Goal: Use online tool/utility: Utilize a website feature to perform a specific function

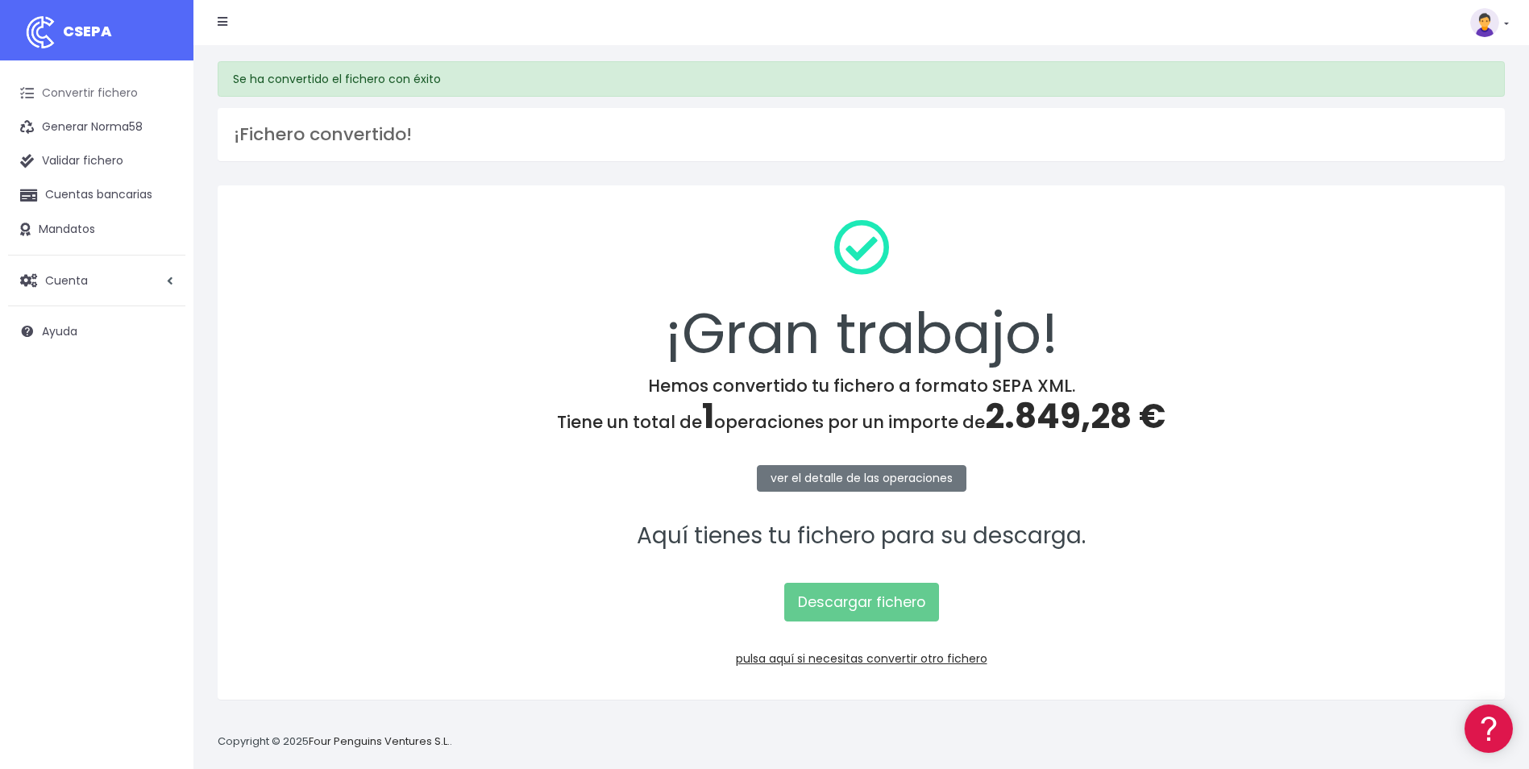
click at [62, 98] on link "Convertir fichero" at bounding box center [96, 94] width 177 height 34
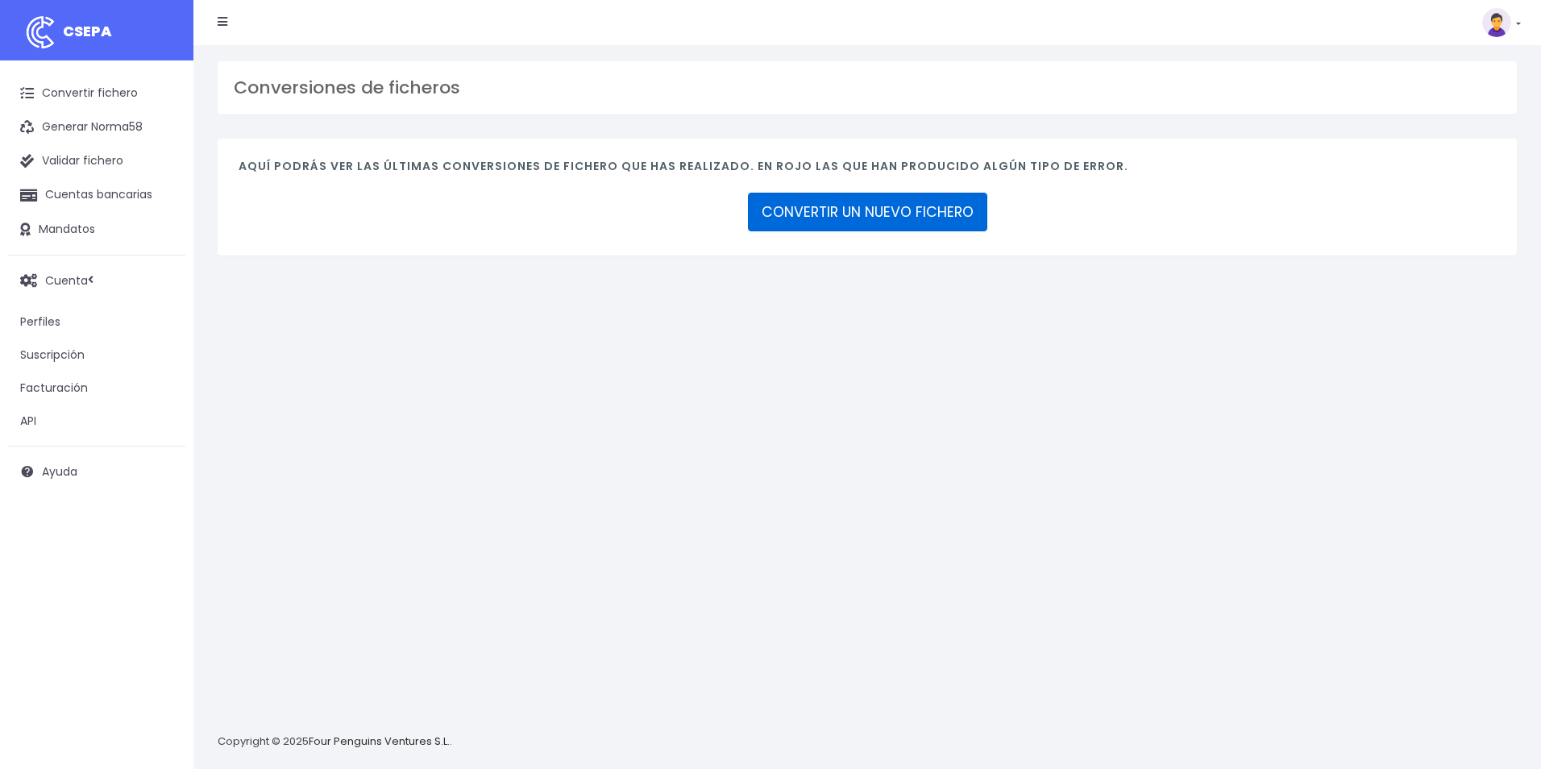
click at [839, 207] on link "CONVERTIR UN NUEVO FICHERO" at bounding box center [867, 212] width 239 height 39
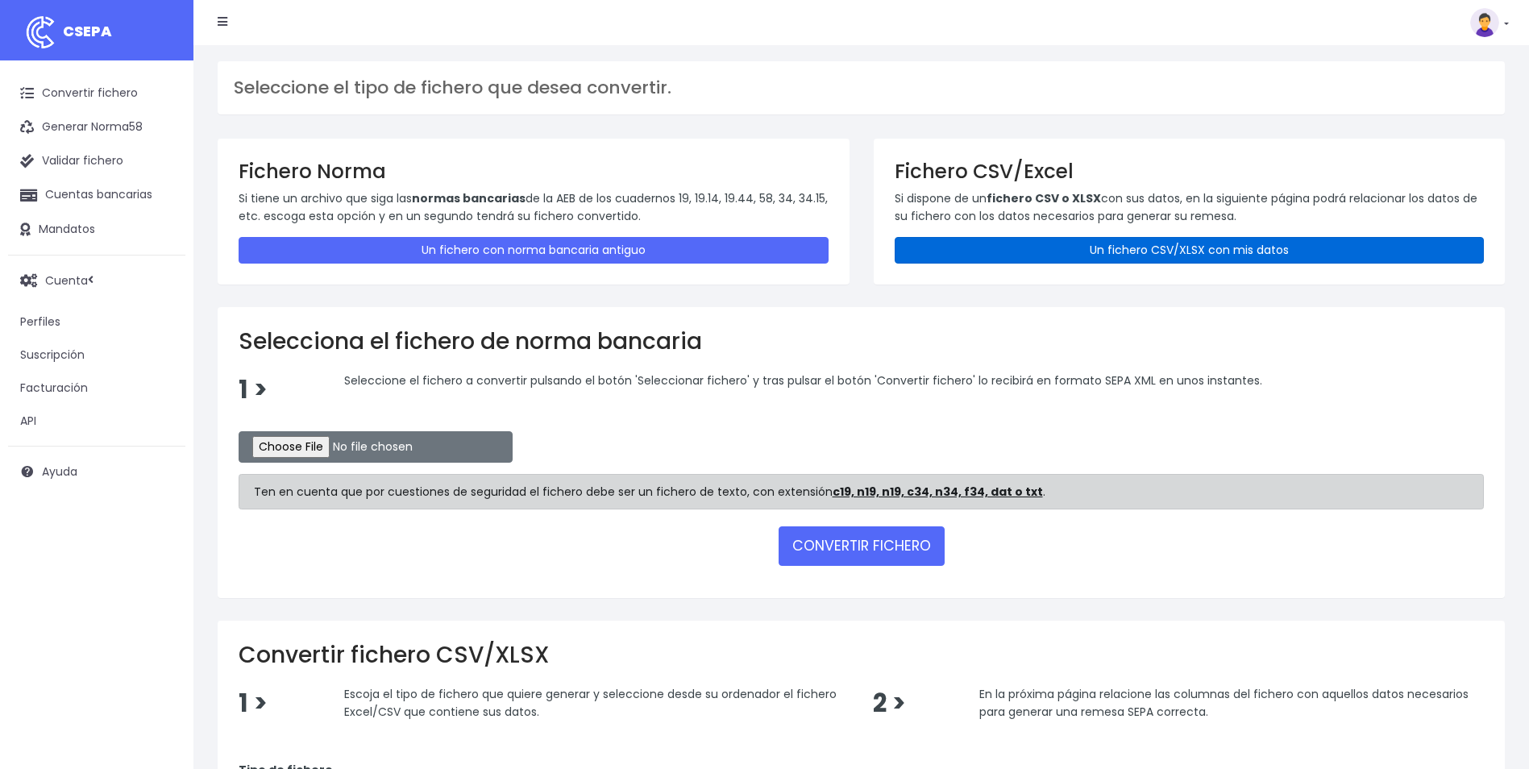
click at [1083, 256] on link "Un fichero CSV/XLSX con mis datos" at bounding box center [1190, 250] width 590 height 27
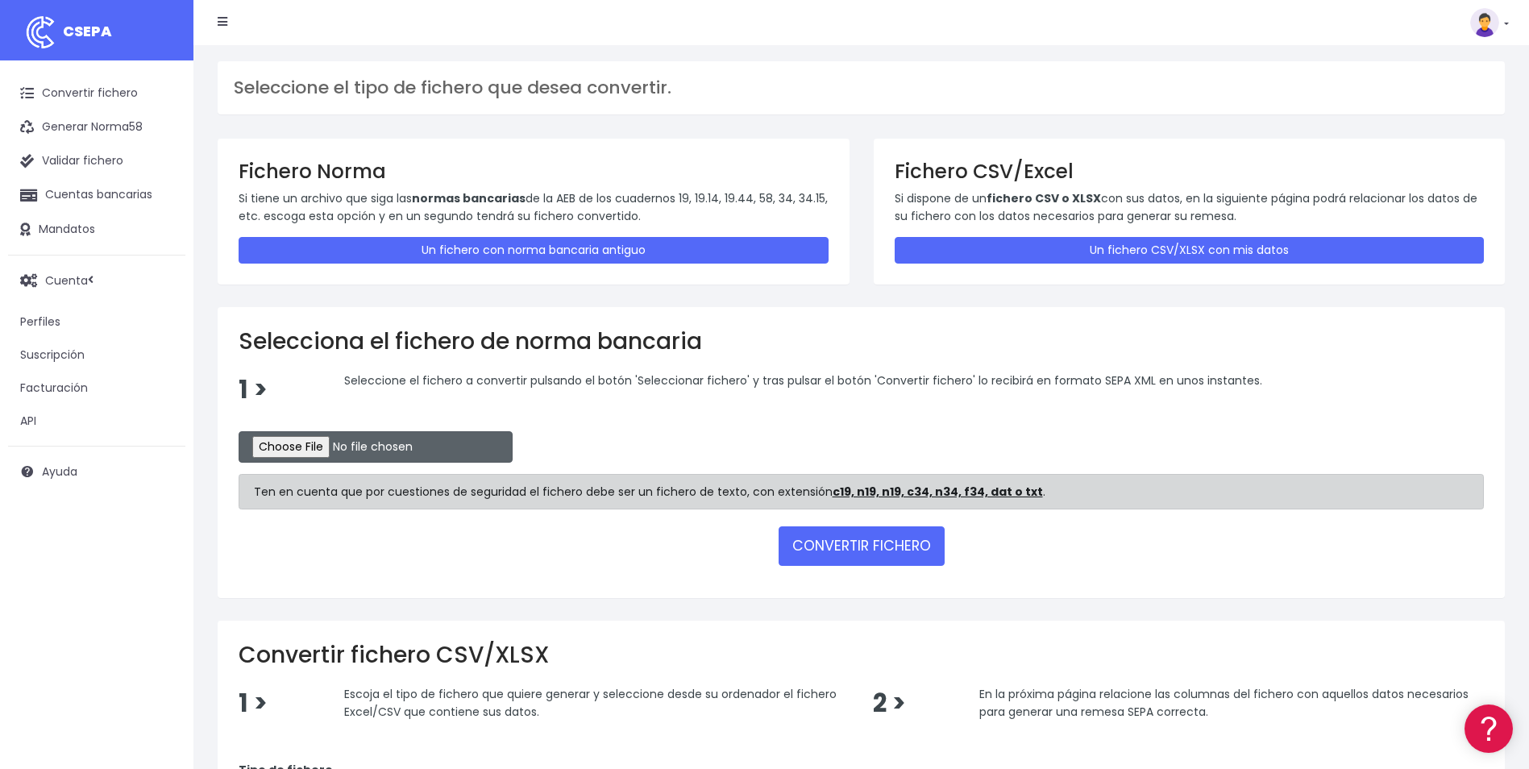
click at [309, 445] on div "Seleccione el tipo de fichero que desea convertir. Fichero Norma Si tiene un ar…" at bounding box center [860, 562] width 1335 height 1034
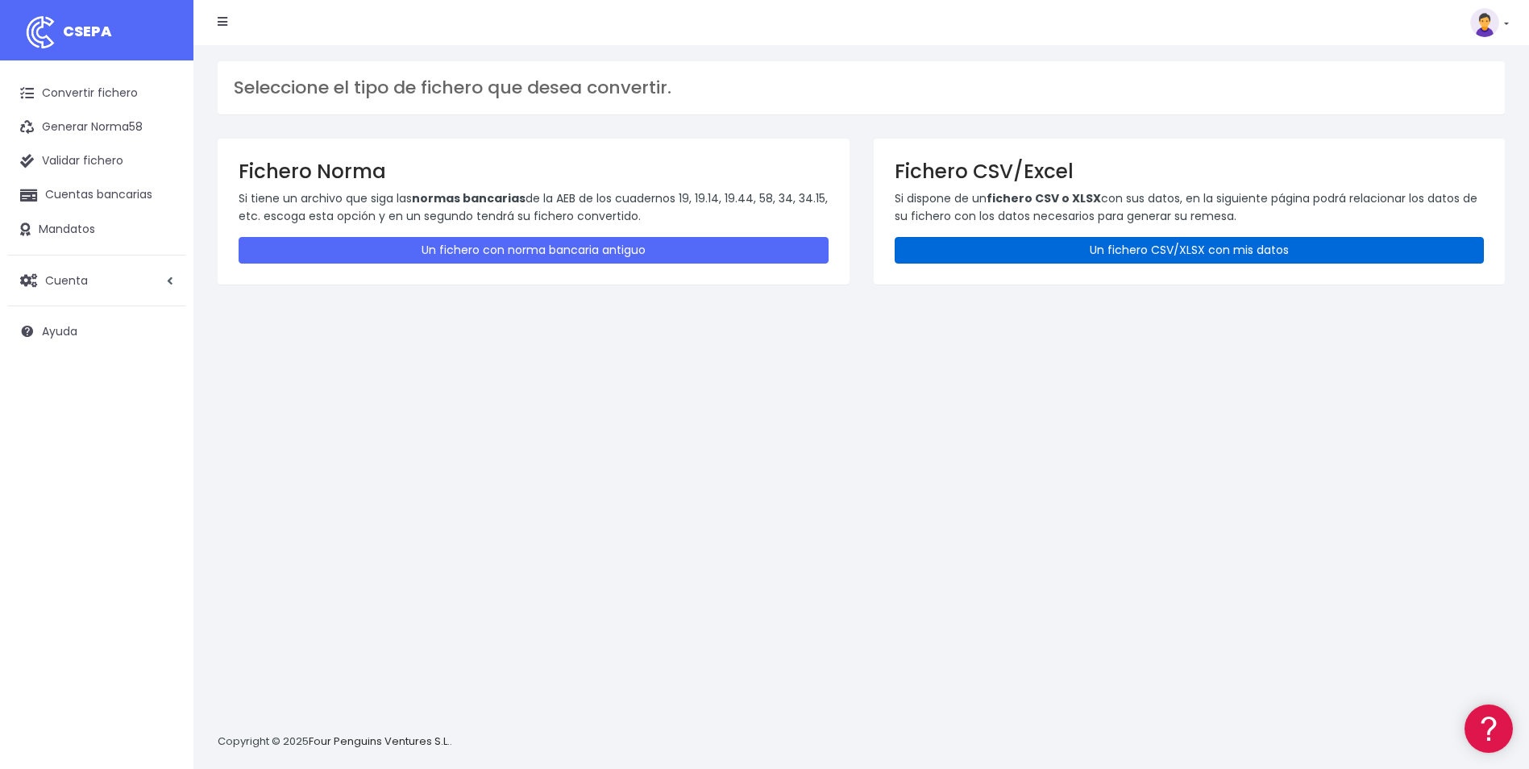
click at [1136, 255] on link "Un fichero CSV/XLSX con mis datos" at bounding box center [1190, 250] width 590 height 27
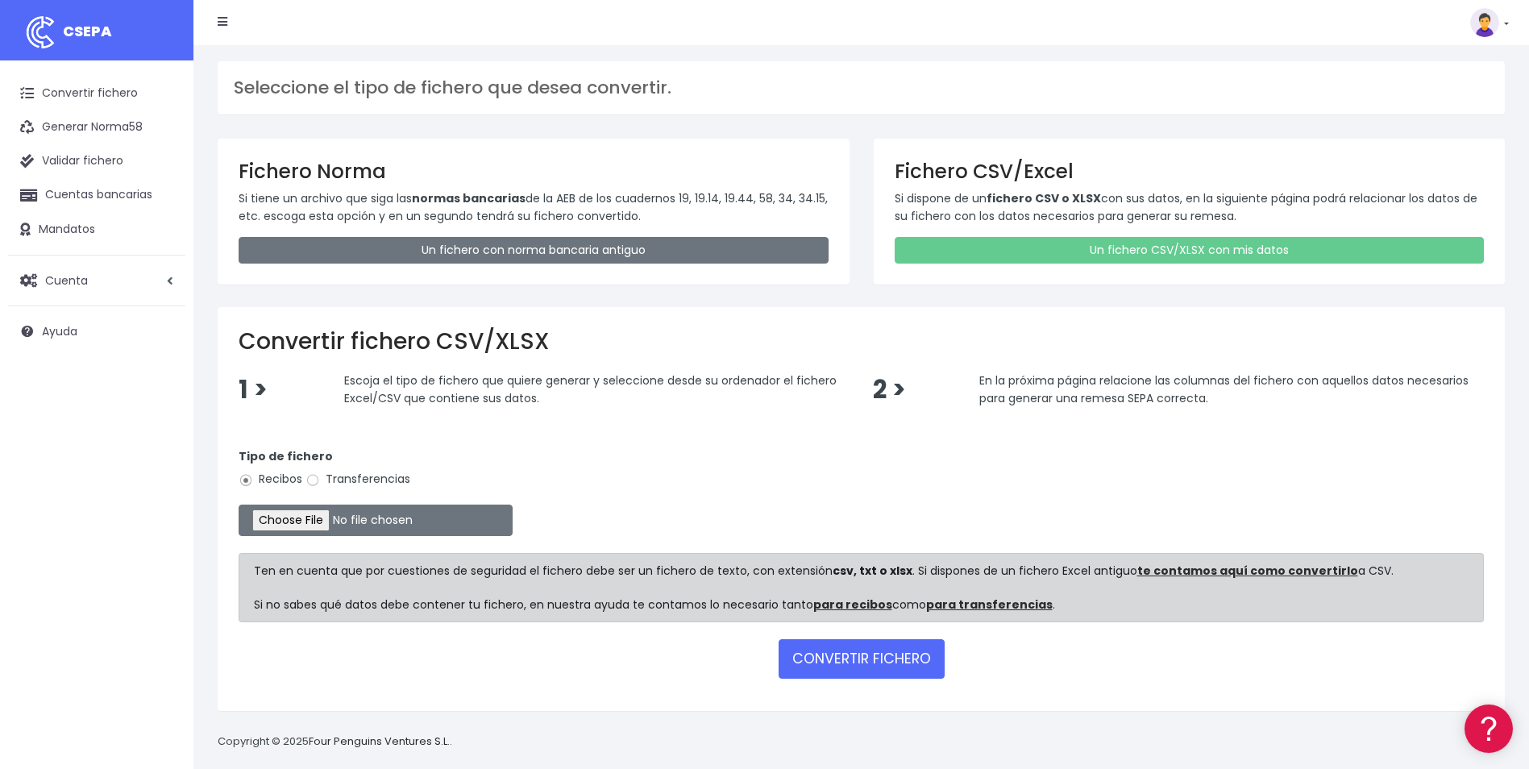
click at [327, 480] on label "Transferencias" at bounding box center [357, 479] width 105 height 17
click at [320, 480] on input "Transferencias" at bounding box center [312, 480] width 15 height 15
radio input "true"
click at [314, 525] on input "file" at bounding box center [376, 520] width 274 height 31
type input "C:\fakepath\Trasferencia Manual SEPA 13.10.2025_0534 ES 150 .csv"
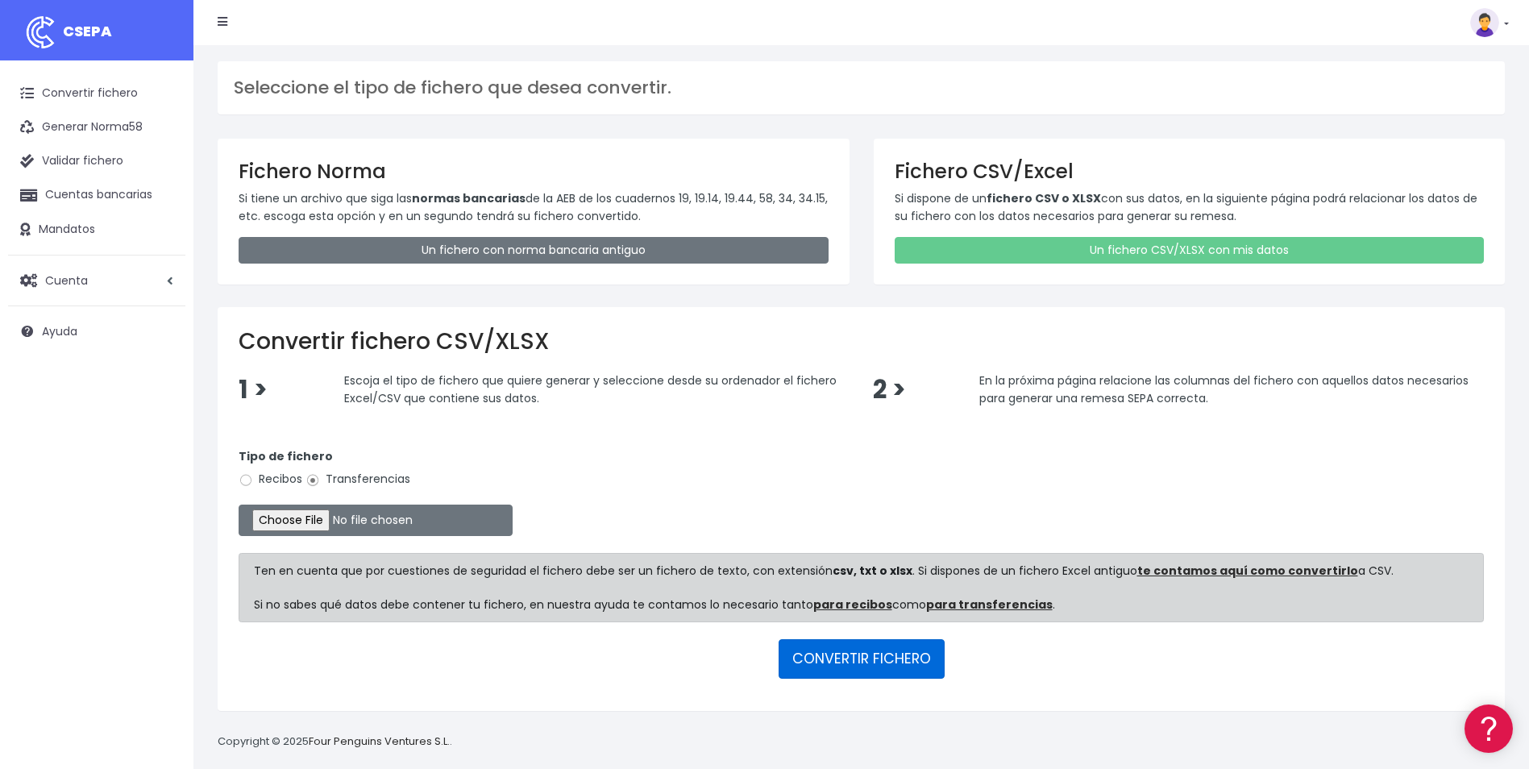
click at [804, 670] on button "CONVERTIR FICHERO" at bounding box center [862, 658] width 166 height 39
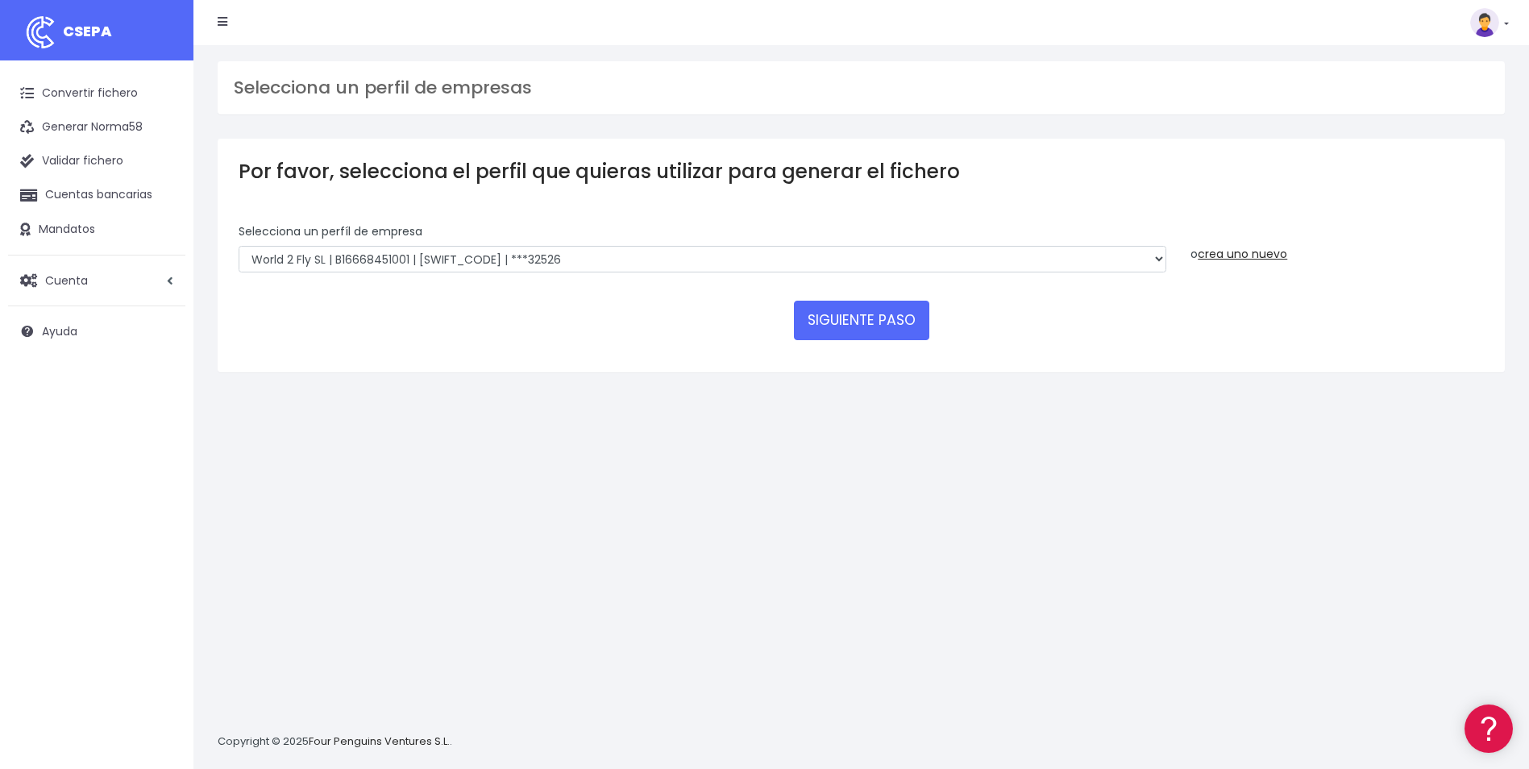
click at [511, 241] on div "Selecciona un perfíl de empresa World 2 Meet SLU | B62880992001 | BSABESBBXXX |…" at bounding box center [703, 248] width 928 height 50
click at [727, 355] on div "Por favor, selecciona el perfil que quieras utilizar para generar el fichero Se…" at bounding box center [861, 255] width 1287 height 233
click at [824, 332] on button "SIGUIENTE PASO" at bounding box center [861, 320] width 135 height 39
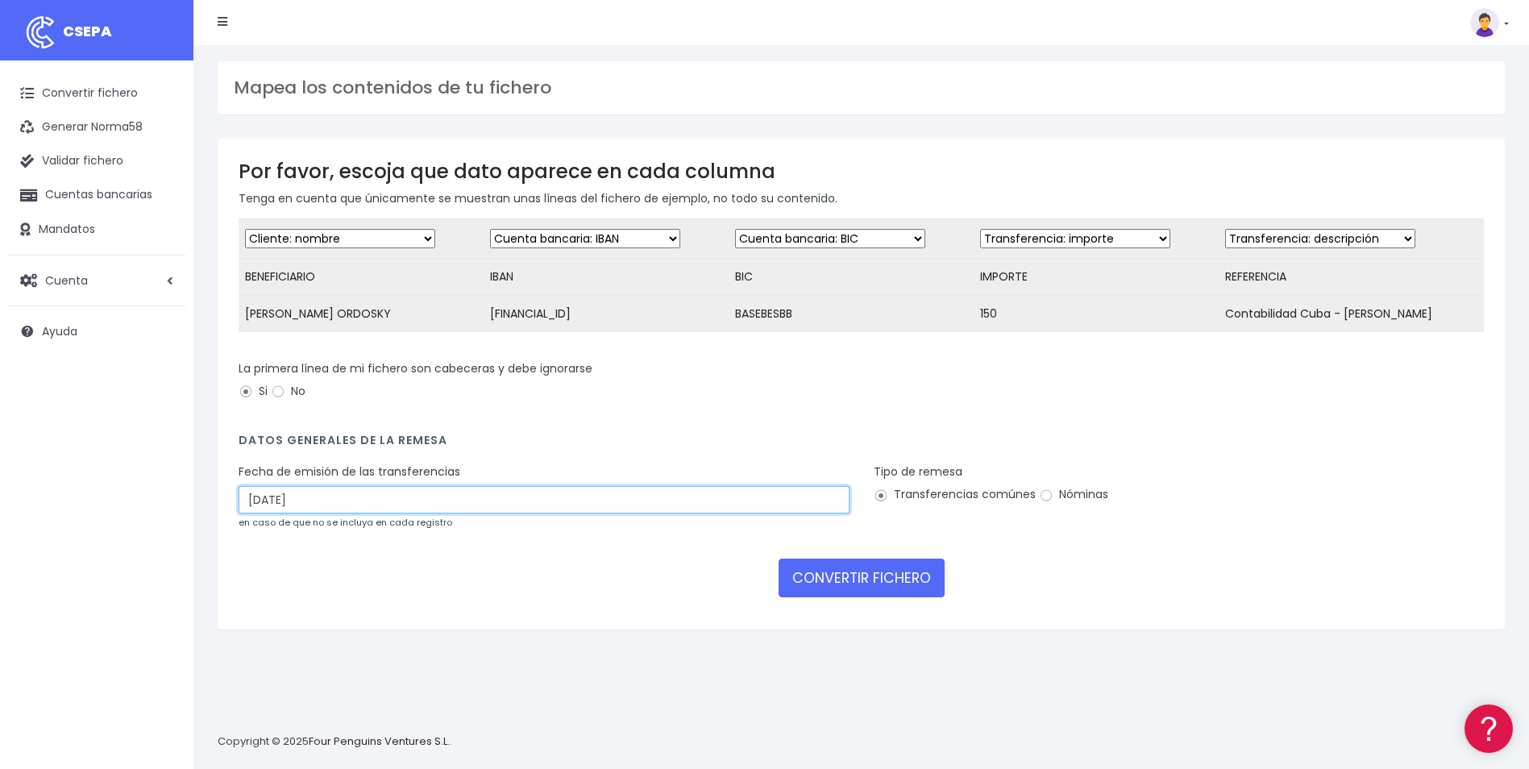
click at [262, 505] on input "[DATE]" at bounding box center [544, 499] width 611 height 27
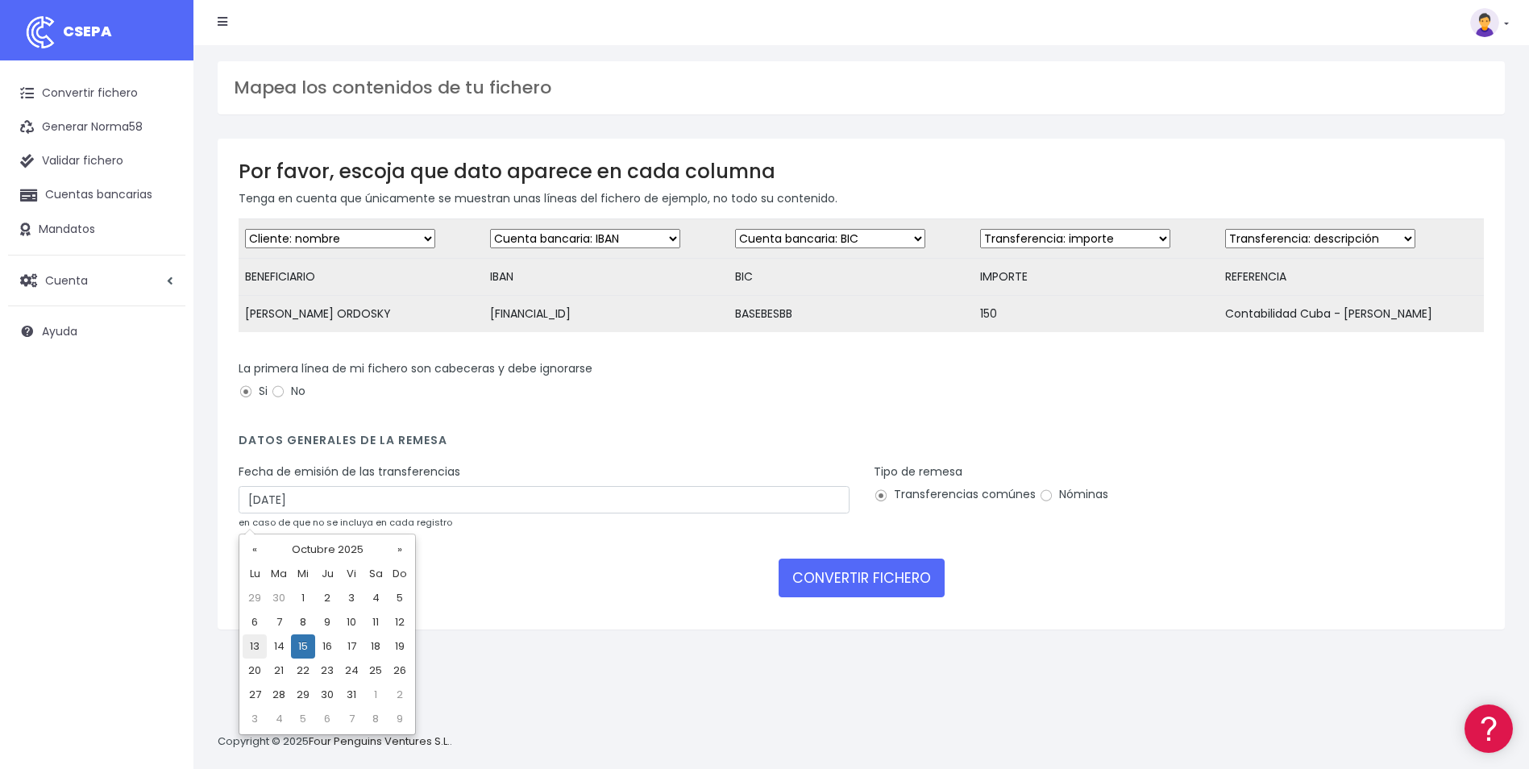
click at [264, 642] on td "13" at bounding box center [255, 646] width 24 height 24
type input "13/10/2025"
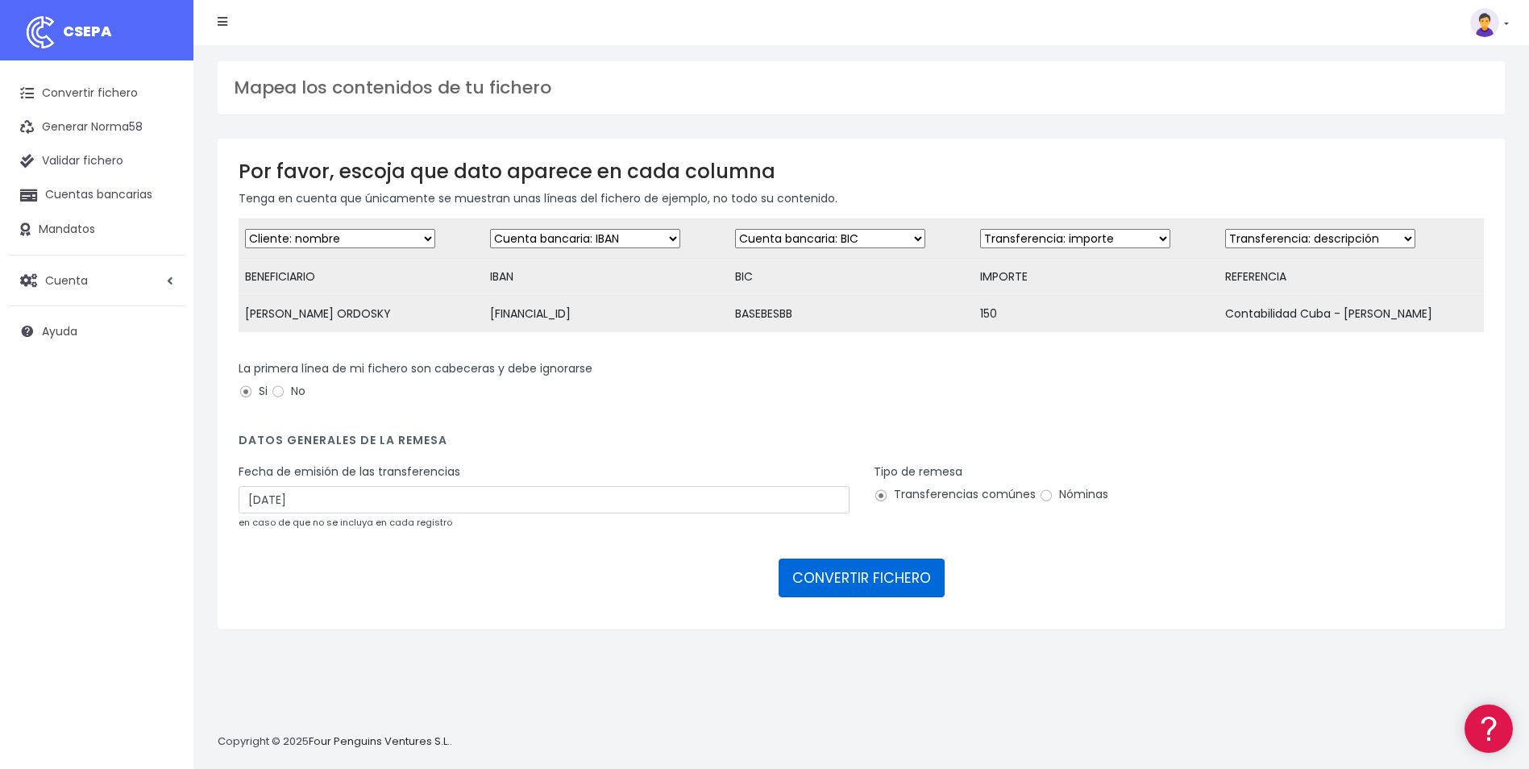
click at [853, 590] on button "CONVERTIR FICHERO" at bounding box center [862, 578] width 166 height 39
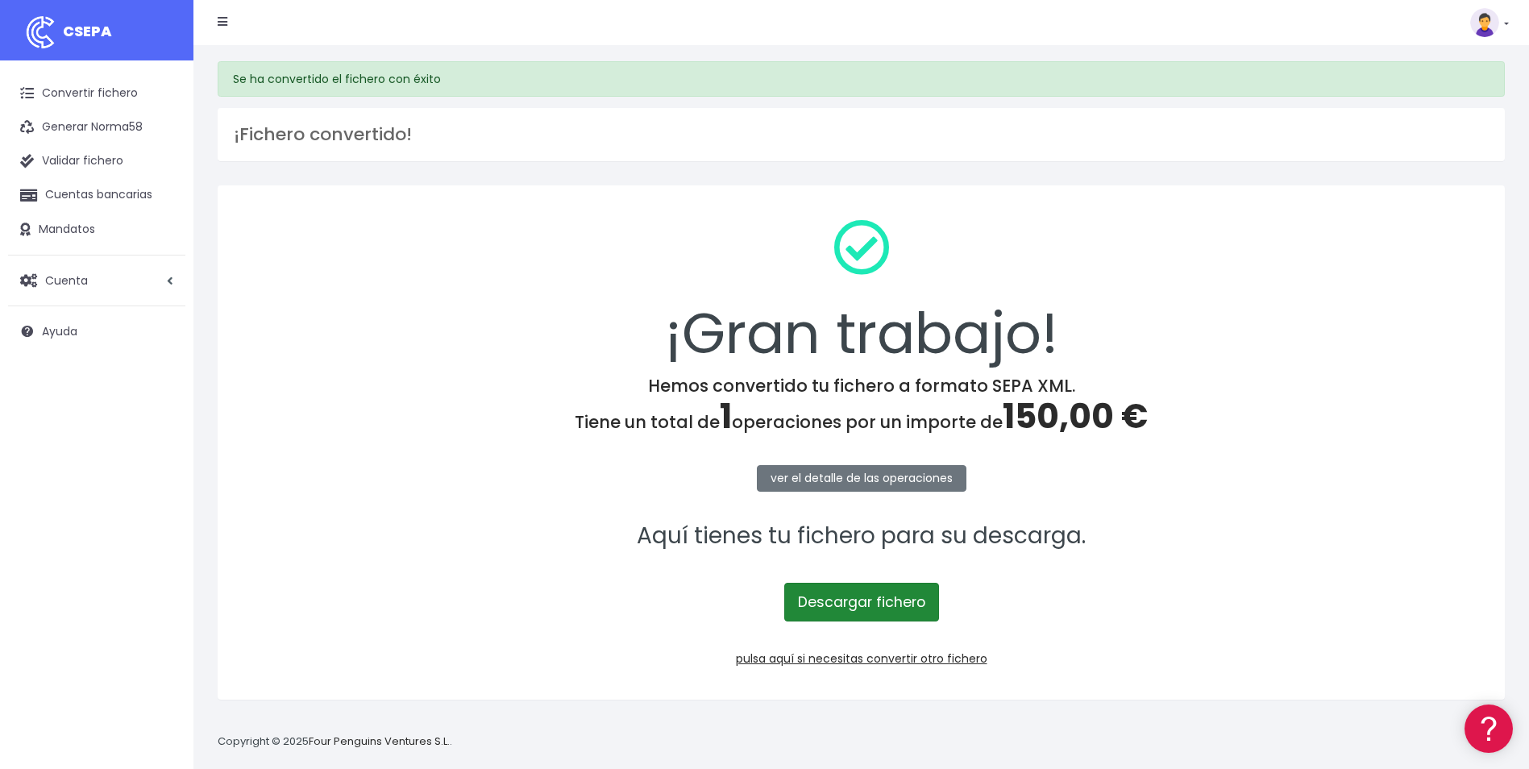
click at [874, 608] on link "Descargar fichero" at bounding box center [861, 602] width 155 height 39
